Goal: Information Seeking & Learning: Check status

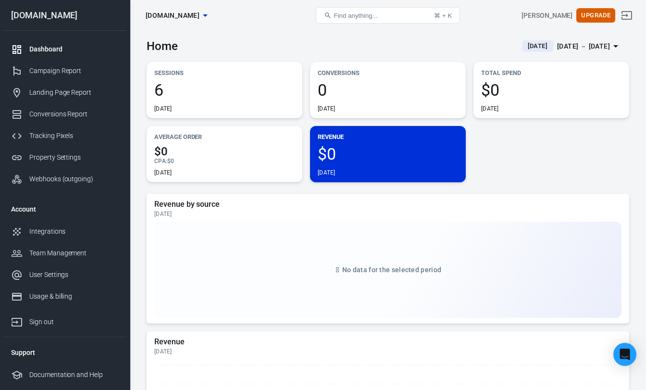
click at [182, 90] on span "6" at bounding box center [224, 90] width 140 height 16
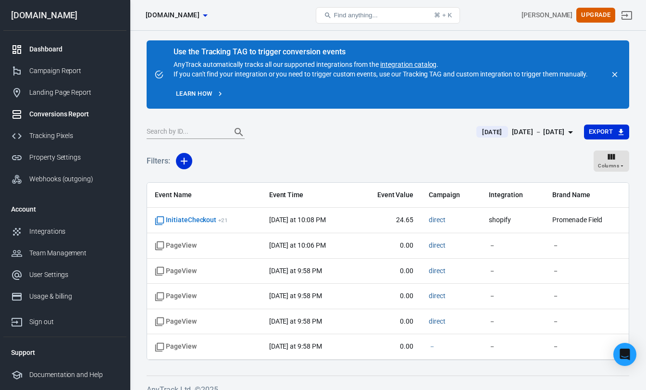
click at [57, 45] on div "Dashboard" at bounding box center [73, 49] width 89 height 10
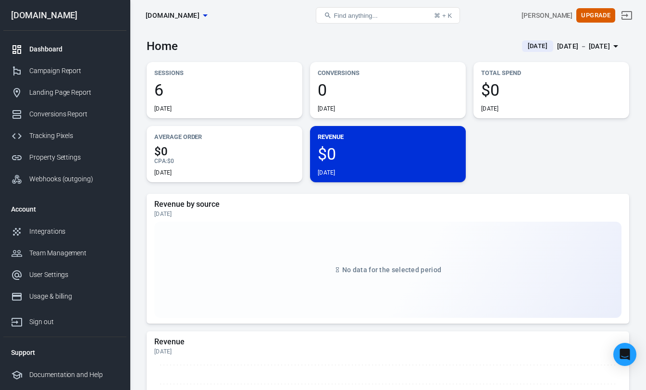
click at [524, 48] on span "[DATE]" at bounding box center [537, 46] width 27 height 10
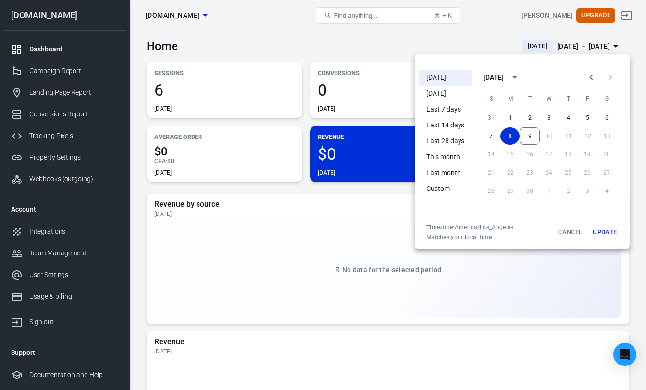
click at [454, 80] on li "[DATE]" at bounding box center [445, 78] width 53 height 16
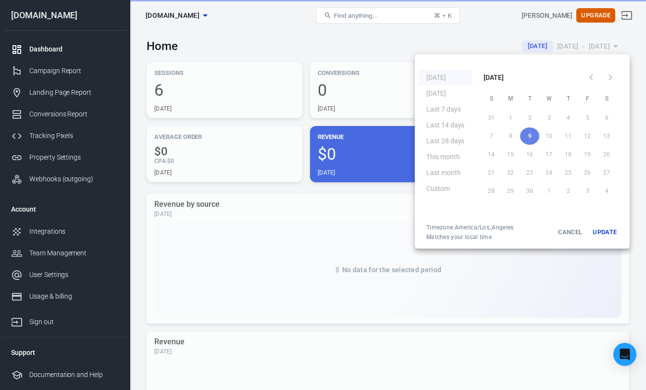
click at [454, 80] on ul "[DATE] [DATE] Last 7 days Last 14 days Last 28 days This month Last month Custom" at bounding box center [445, 145] width 53 height 158
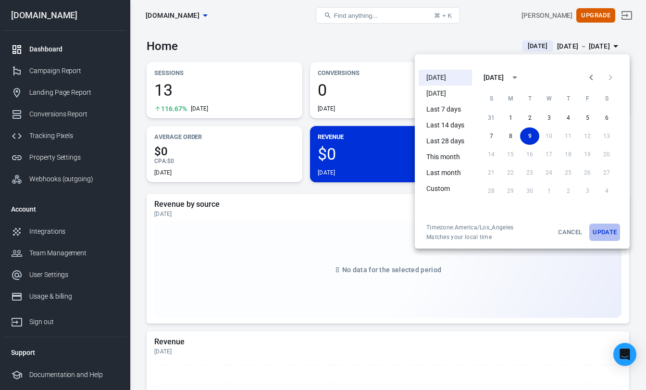
click at [608, 230] on button "Update" at bounding box center [605, 232] width 31 height 17
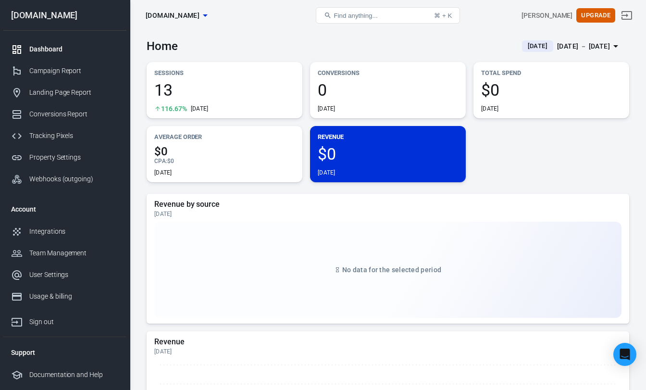
click at [200, 72] on p "Sessions" at bounding box center [224, 73] width 140 height 10
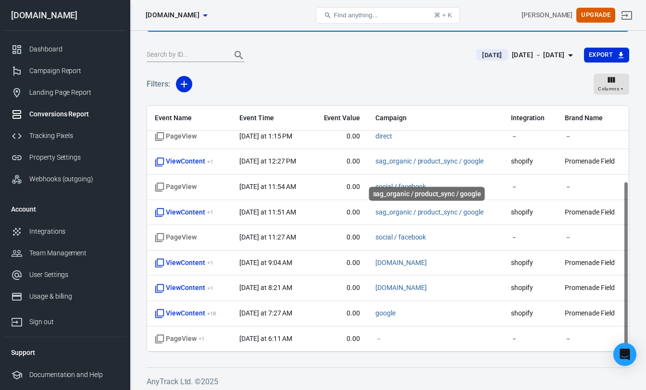
scroll to position [80, 0]
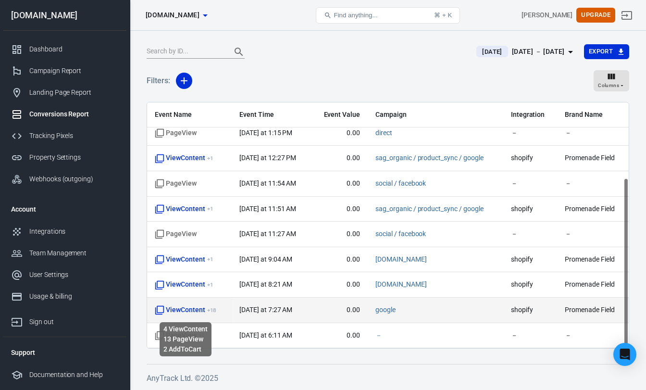
click at [203, 310] on span "ViewContent + 18" at bounding box center [186, 310] width 62 height 10
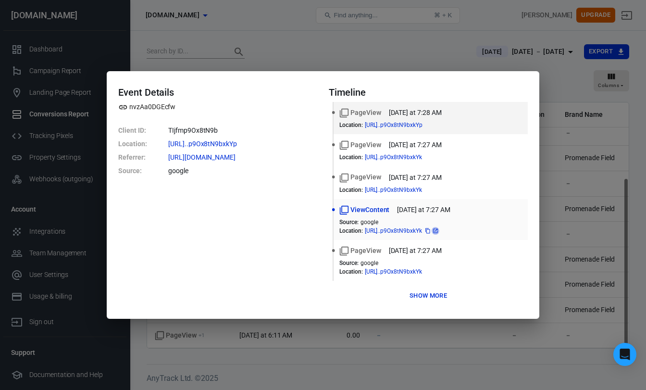
click at [439, 231] on icon at bounding box center [436, 231] width 6 height 6
click at [424, 293] on button "Show more" at bounding box center [428, 296] width 42 height 15
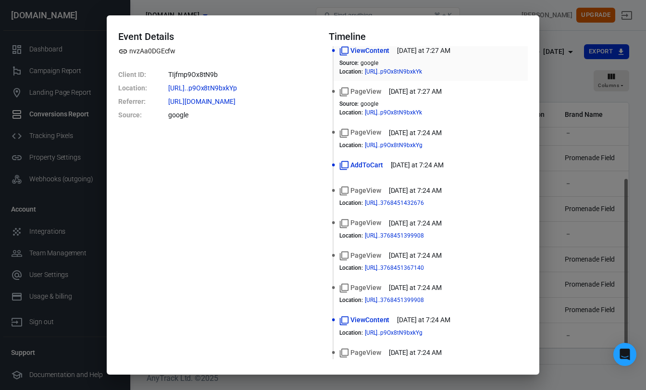
scroll to position [131, 0]
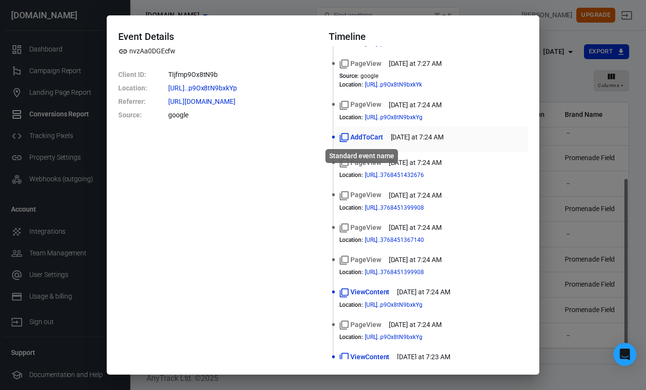
click at [375, 136] on span "AddToCart" at bounding box center [362, 137] width 44 height 10
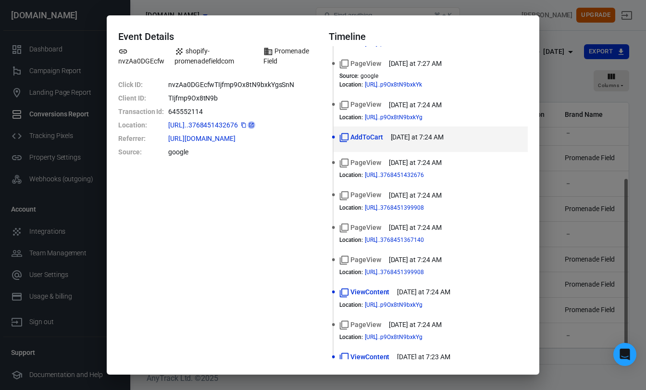
click at [254, 125] on icon at bounding box center [252, 125] width 6 height 6
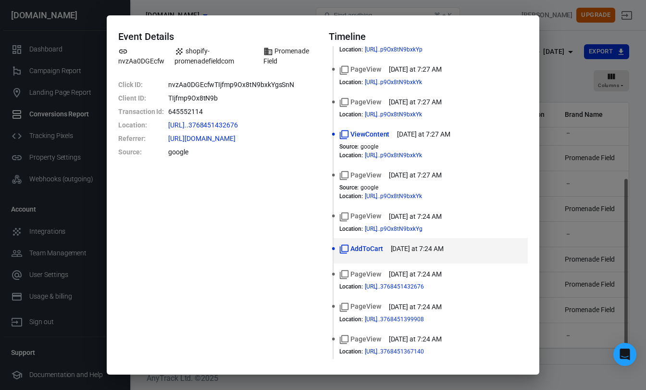
scroll to position [0, 0]
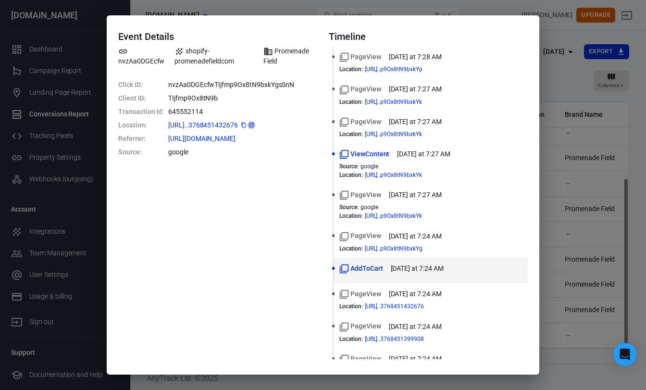
click at [254, 126] on icon at bounding box center [252, 125] width 6 height 6
click at [237, 238] on div "Event Details nvzAa0DGEcfw shopify-promenadefieldcom Promenade Field Click ID :…" at bounding box center [217, 195] width 199 height 329
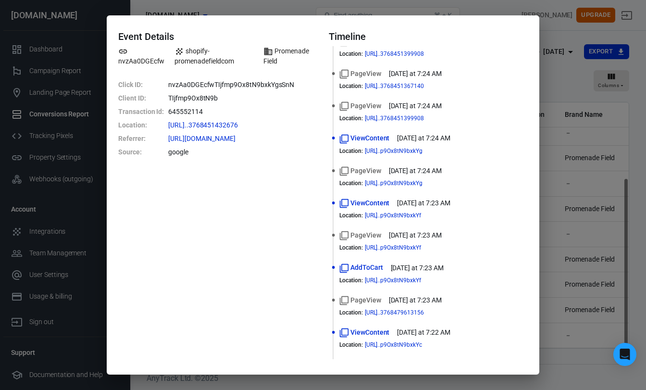
scroll to position [321, 0]
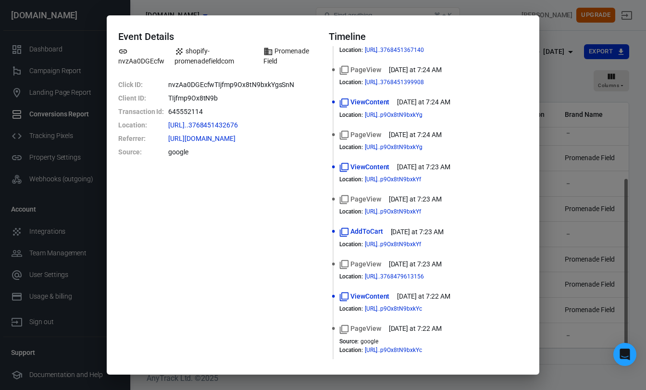
click at [577, 71] on div "Event Details nvzAa0DGEcfw shopify-promenadefieldcom Promenade Field Click ID :…" at bounding box center [323, 195] width 646 height 390
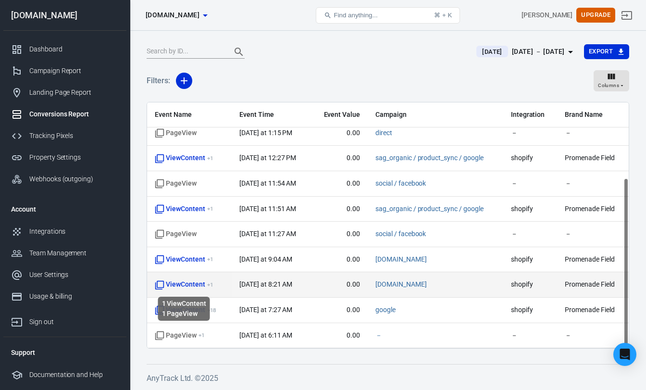
click at [189, 286] on span "ViewContent + 1" at bounding box center [184, 285] width 58 height 10
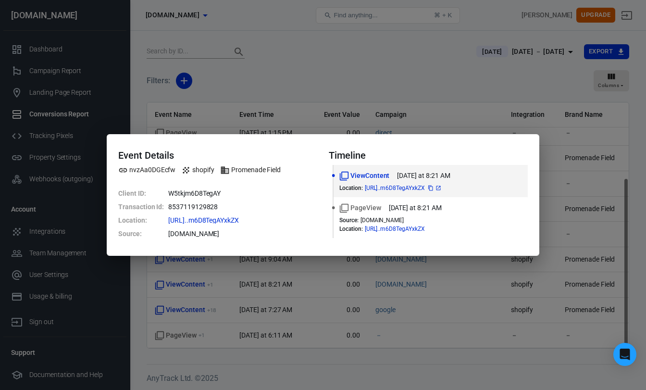
click at [442, 189] on icon at bounding box center [439, 188] width 6 height 6
click at [578, 143] on div "Event Details nvzAa0DGEcfw shopify Promenade Field Client ID : W5tkjm6D8TegAY T…" at bounding box center [323, 195] width 646 height 390
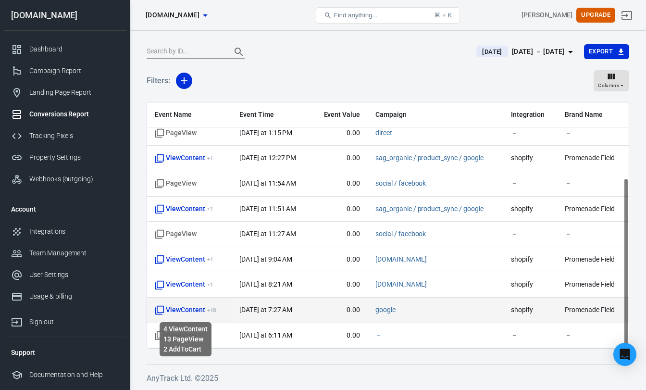
click at [212, 310] on sup "+ 18" at bounding box center [212, 310] width 10 height 7
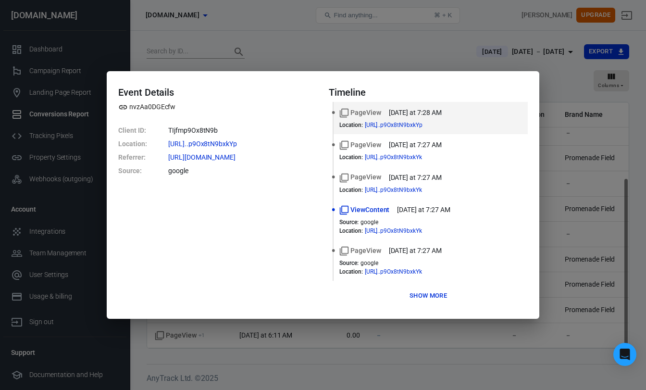
click at [426, 298] on button "Show more" at bounding box center [428, 296] width 42 height 15
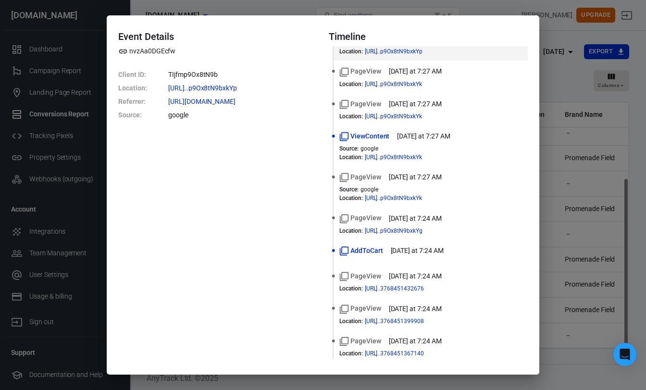
scroll to position [0, 0]
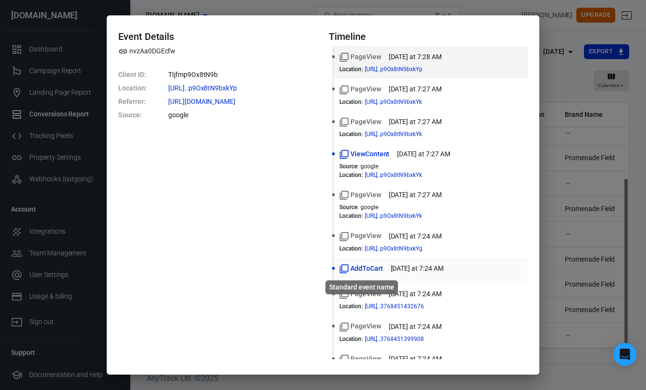
click at [374, 269] on span "AddToCart" at bounding box center [362, 269] width 44 height 10
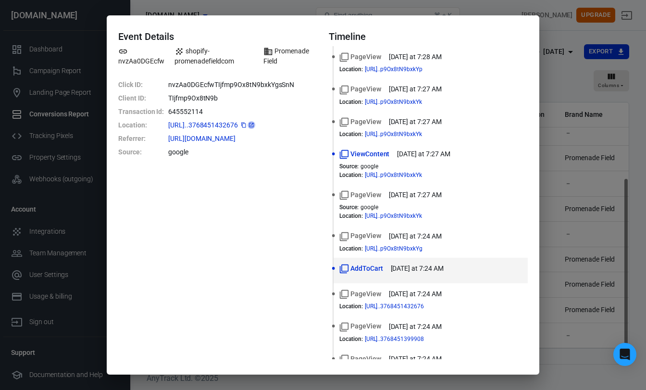
click at [254, 125] on icon at bounding box center [252, 125] width 6 height 6
click at [423, 3] on div "Event Details nvzAa0DGEcfw shopify-promenadefieldcom Promenade Field Click ID :…" at bounding box center [323, 195] width 646 height 390
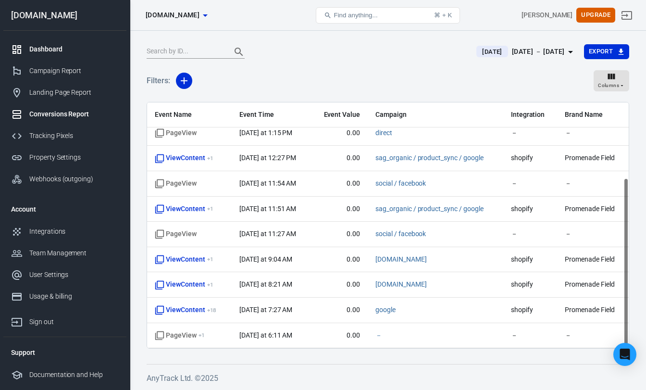
click at [49, 54] on div "Dashboard" at bounding box center [73, 49] width 89 height 10
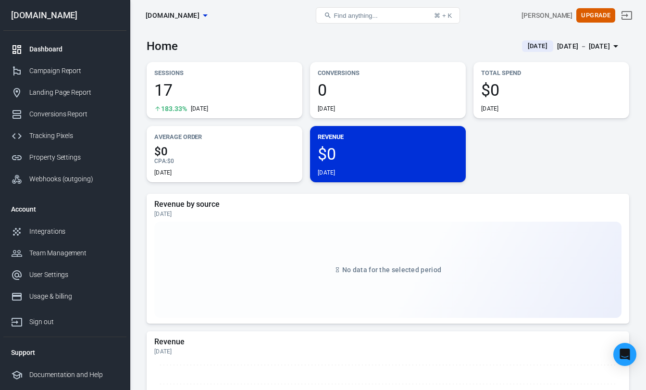
click at [524, 45] on span "[DATE]" at bounding box center [537, 46] width 27 height 10
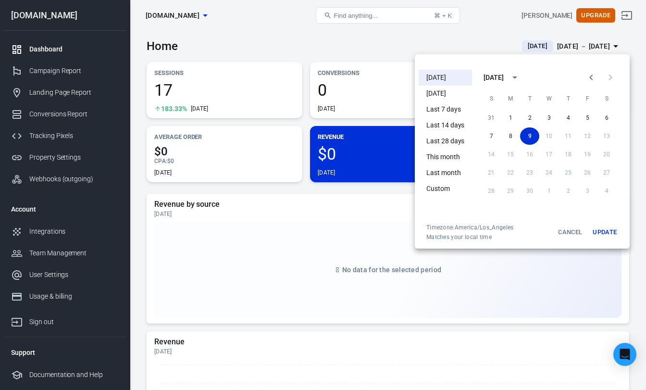
click at [446, 80] on li "[DATE]" at bounding box center [445, 78] width 53 height 16
click at [596, 229] on button "Update" at bounding box center [605, 232] width 31 height 17
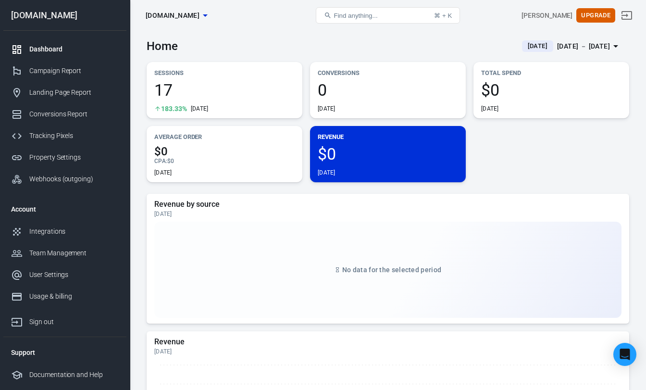
click at [310, 47] on div "Home [DATE] [DATE] － [DATE]" at bounding box center [388, 43] width 483 height 24
click at [149, 76] on div "Sessions 17 183.33% [DATE]" at bounding box center [225, 90] width 156 height 56
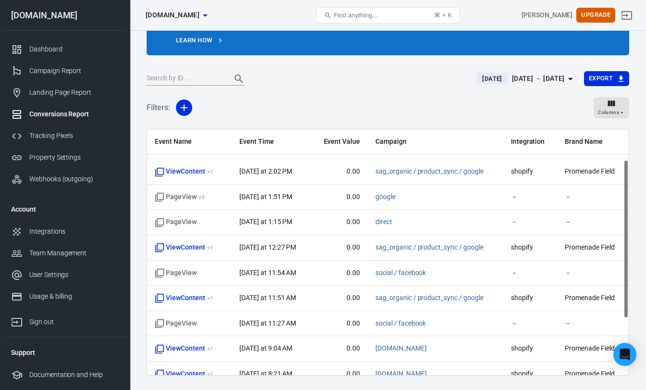
scroll to position [134, 0]
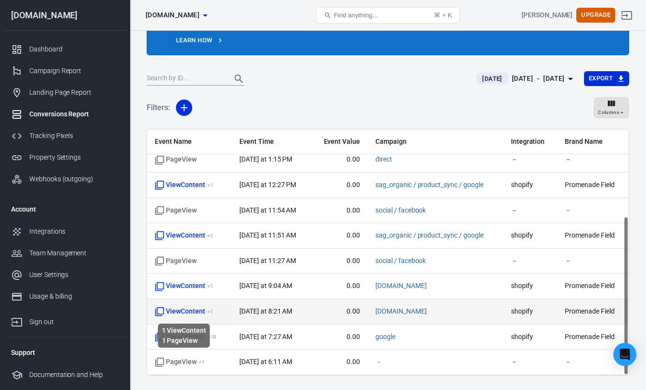
click at [198, 313] on span "ViewContent + 1" at bounding box center [184, 312] width 58 height 10
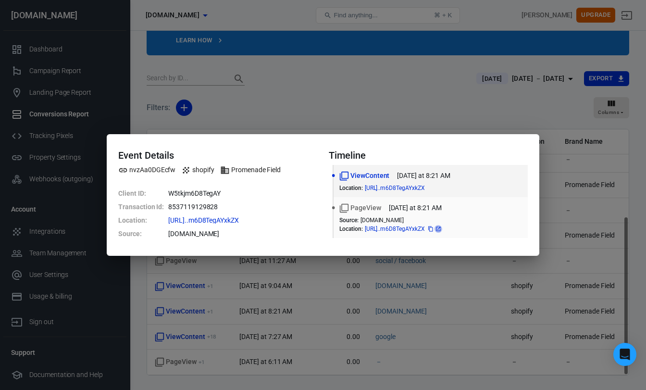
click at [442, 229] on icon at bounding box center [439, 229] width 6 height 6
click at [529, 103] on div "Event Details nvzAa0DGEcfw shopify Promenade Field Client ID : W5tkjm6D8TegAY T…" at bounding box center [323, 195] width 646 height 390
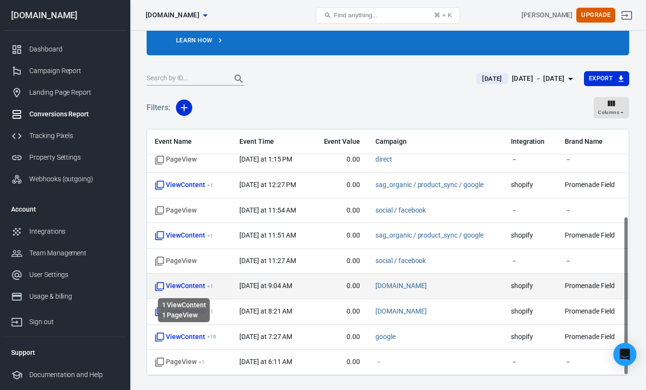
click at [198, 285] on span "ViewContent + 1" at bounding box center [184, 286] width 58 height 10
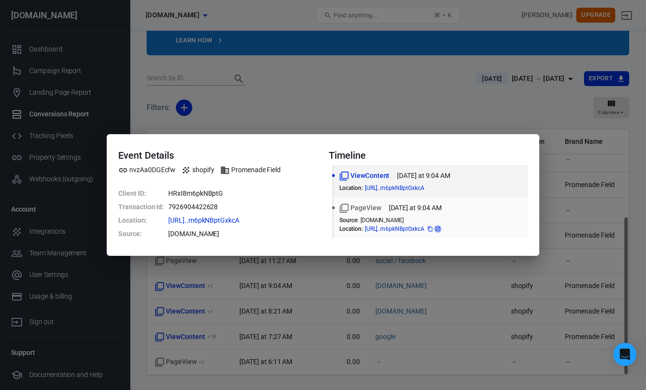
click at [441, 228] on icon at bounding box center [438, 229] width 6 height 6
click at [498, 102] on div "Event Details nvzAa0DGEcfw shopify Promenade Field Client ID : HRxI8m6pkNBptG T…" at bounding box center [323, 195] width 646 height 390
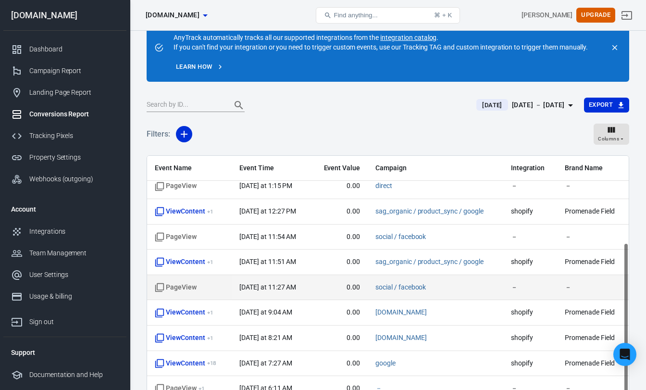
scroll to position [25, 0]
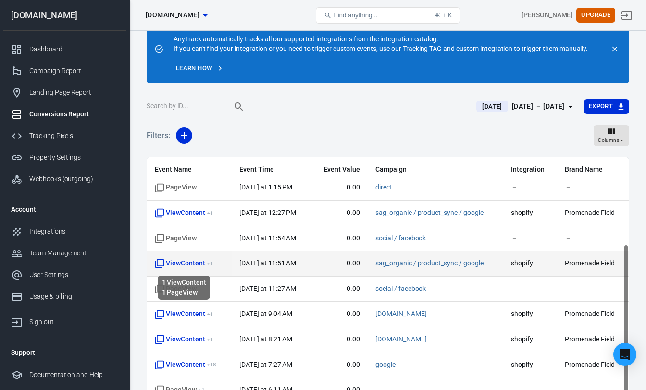
click at [194, 265] on span "ViewContent + 1" at bounding box center [184, 264] width 58 height 10
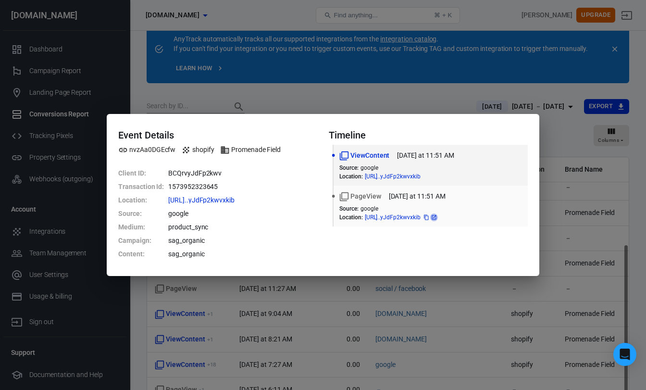
click at [437, 218] on icon at bounding box center [434, 218] width 6 height 6
click at [569, 125] on div "Event Details nvzAa0DGEcfw shopify Promenade Field Client ID : BCQrvyJdFp2kwv T…" at bounding box center [323, 195] width 646 height 390
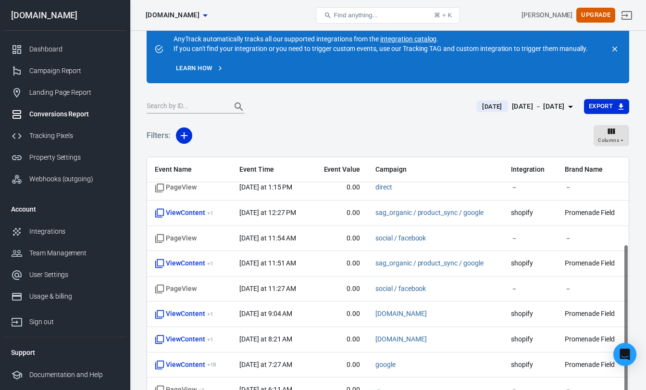
scroll to position [38, 0]
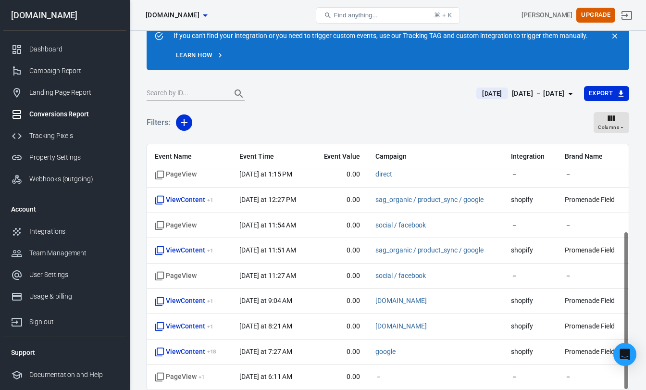
click at [424, 119] on div "Filters: Columns" at bounding box center [388, 126] width 483 height 35
click at [50, 45] on div "Dashboard" at bounding box center [73, 49] width 89 height 10
